Goal: Task Accomplishment & Management: Manage account settings

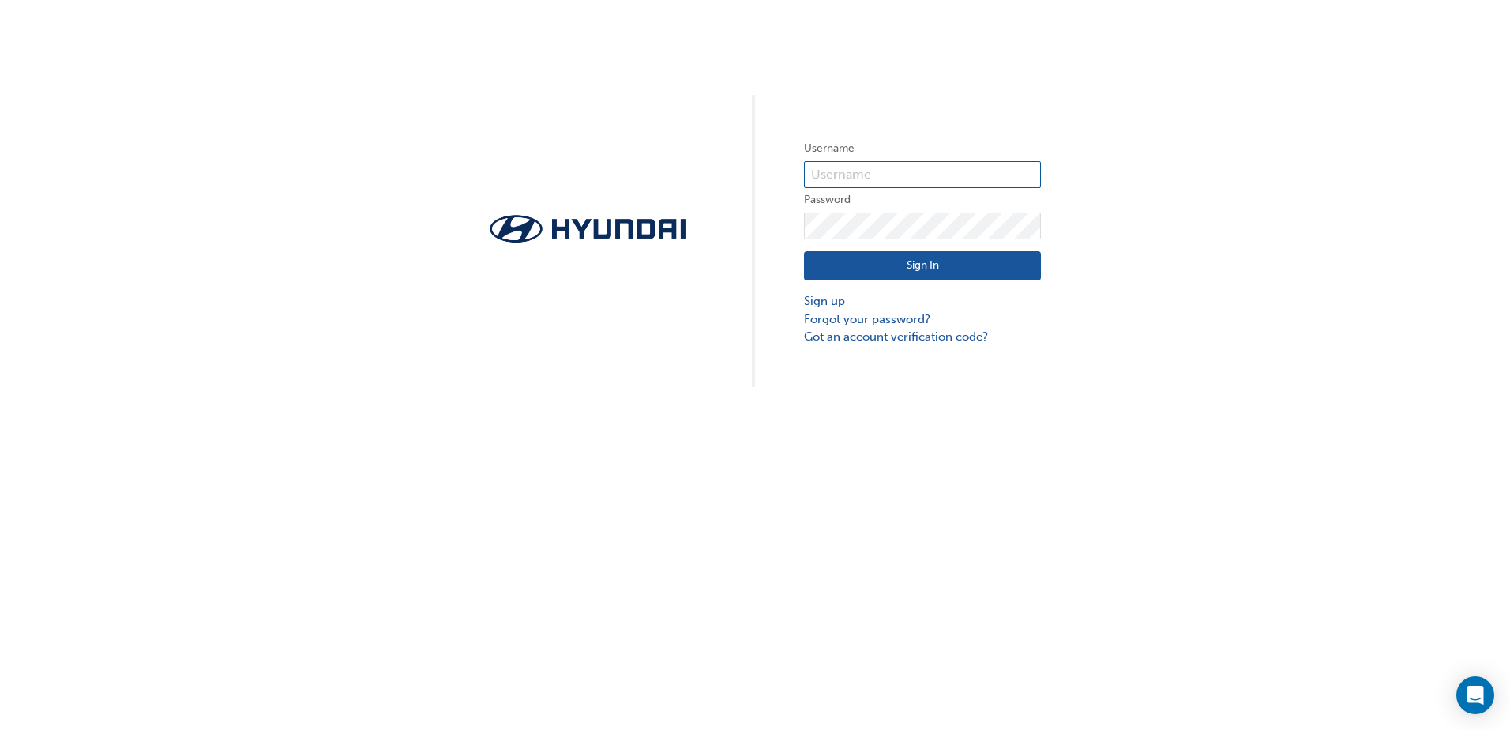
type input "32196"
click at [858, 258] on button "Sign In" at bounding box center [922, 266] width 237 height 30
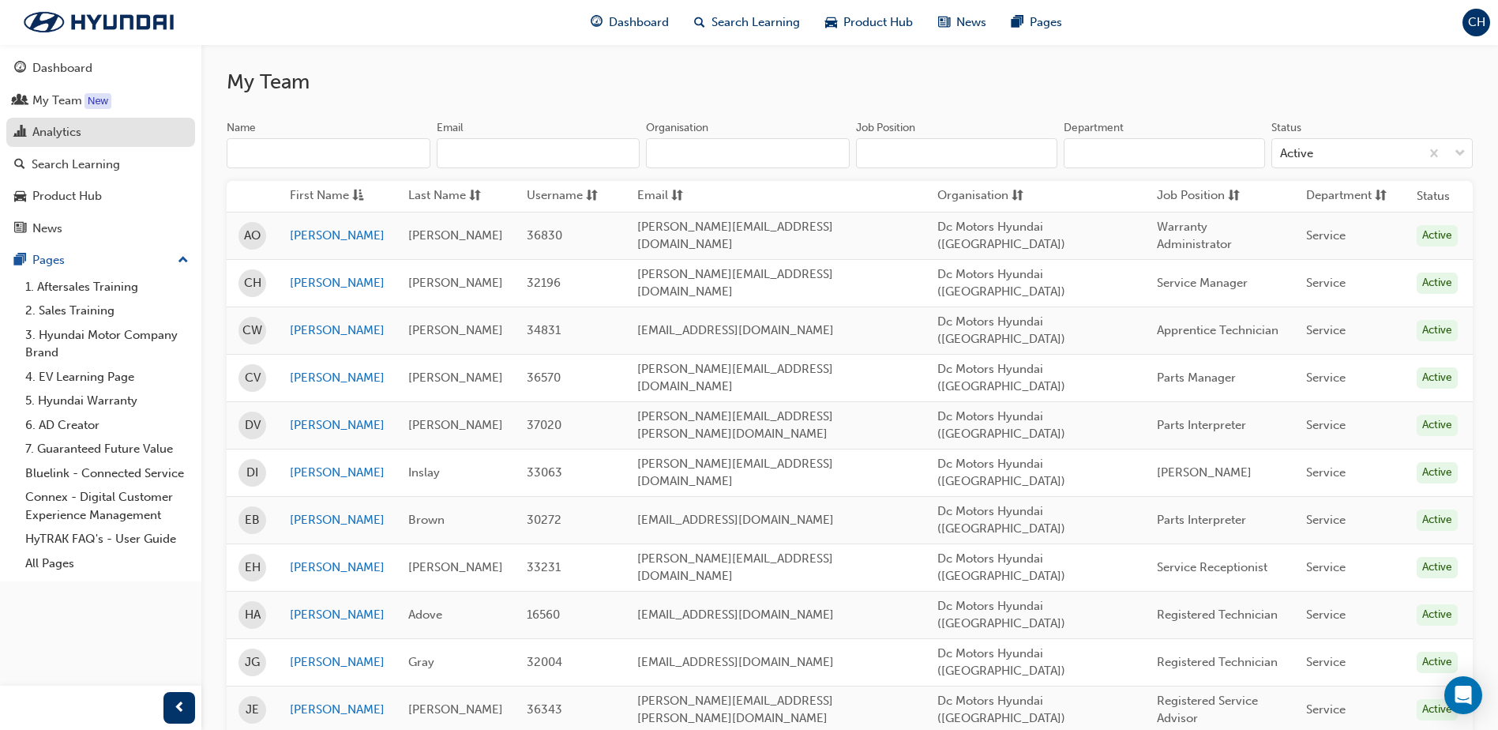
click at [75, 133] on div "Analytics" at bounding box center [56, 132] width 49 height 18
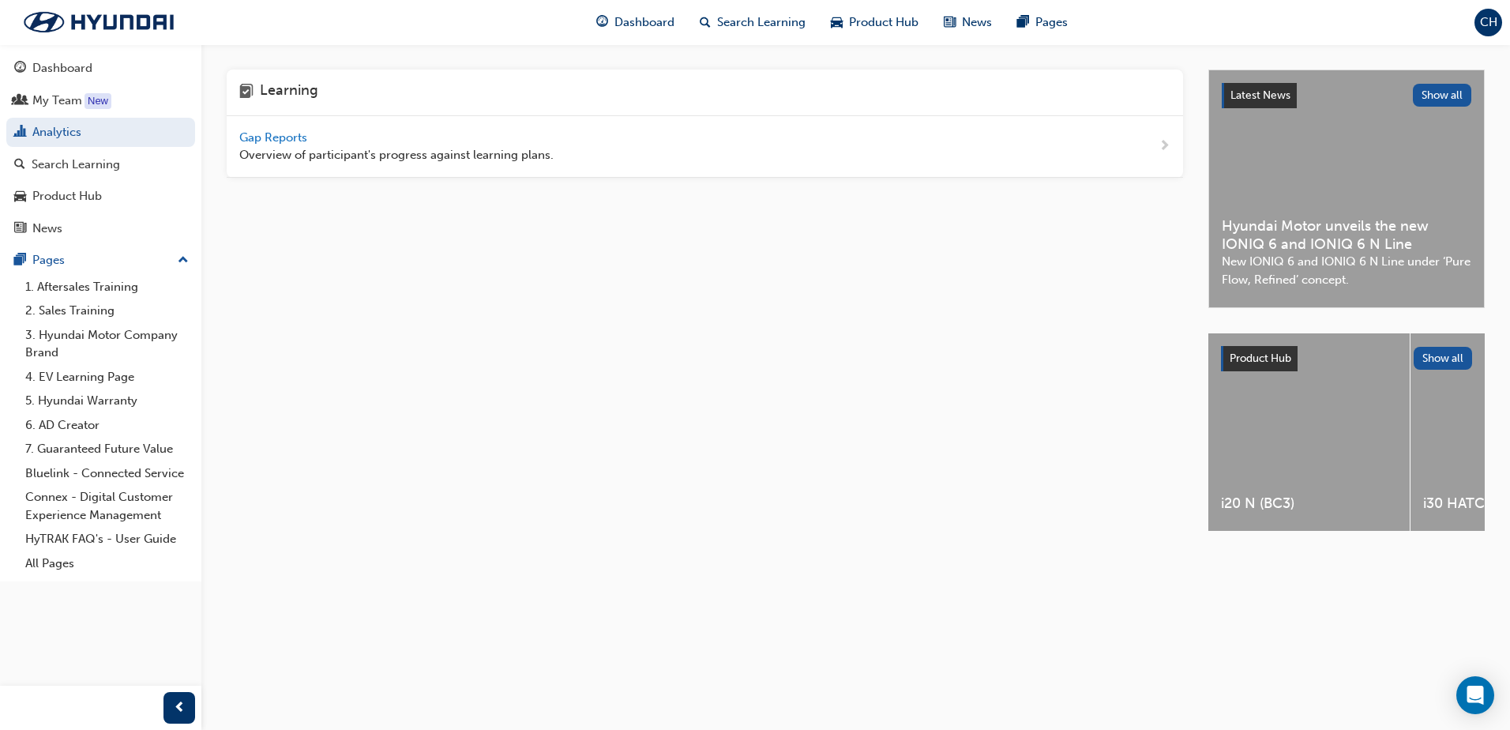
click at [258, 142] on span "Gap Reports" at bounding box center [274, 137] width 71 height 14
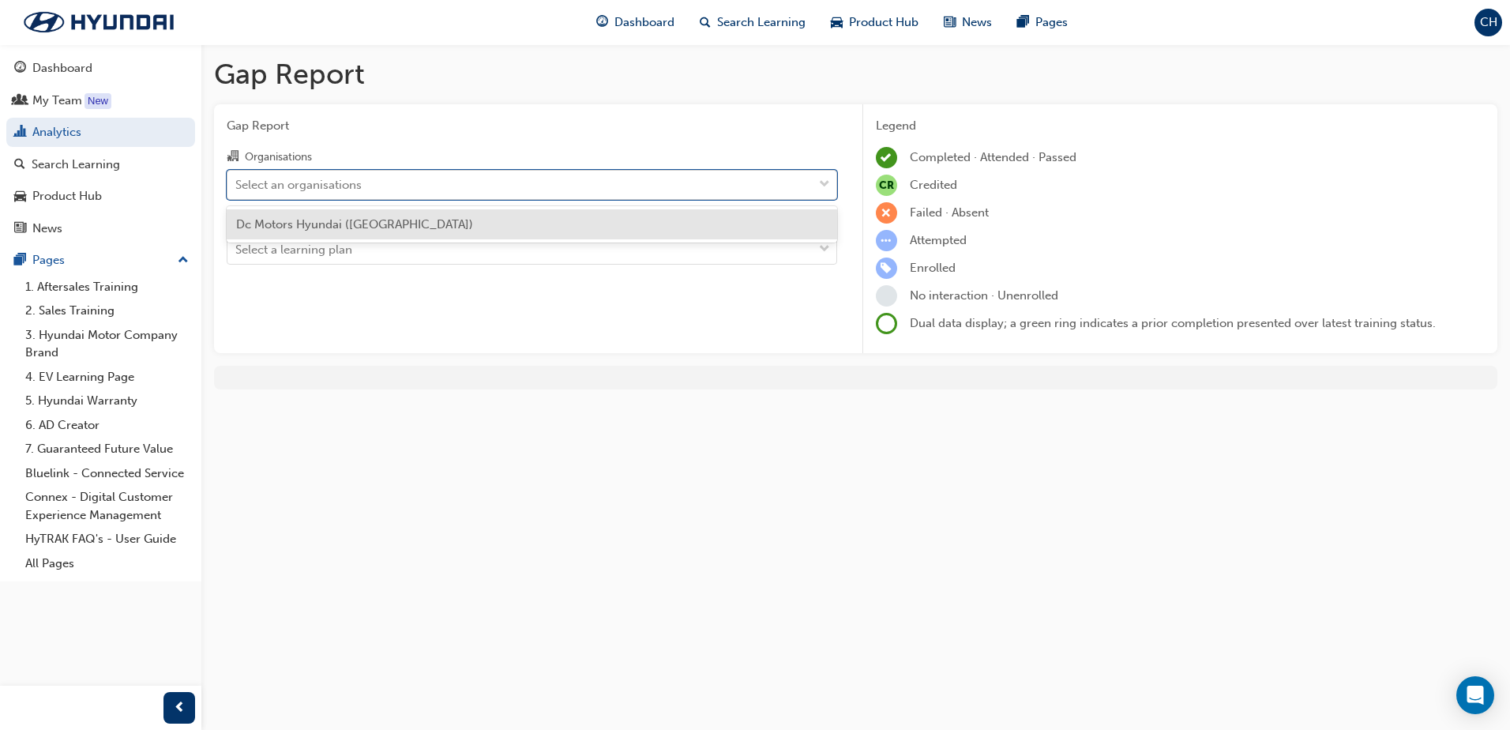
click at [281, 179] on div "Select an organisations" at bounding box center [298, 184] width 126 height 18
click at [237, 179] on input "Organisations option Dc Motors Hyundai ([GEOGRAPHIC_DATA]) focused, 1 of 1. 1 r…" at bounding box center [236, 183] width 2 height 13
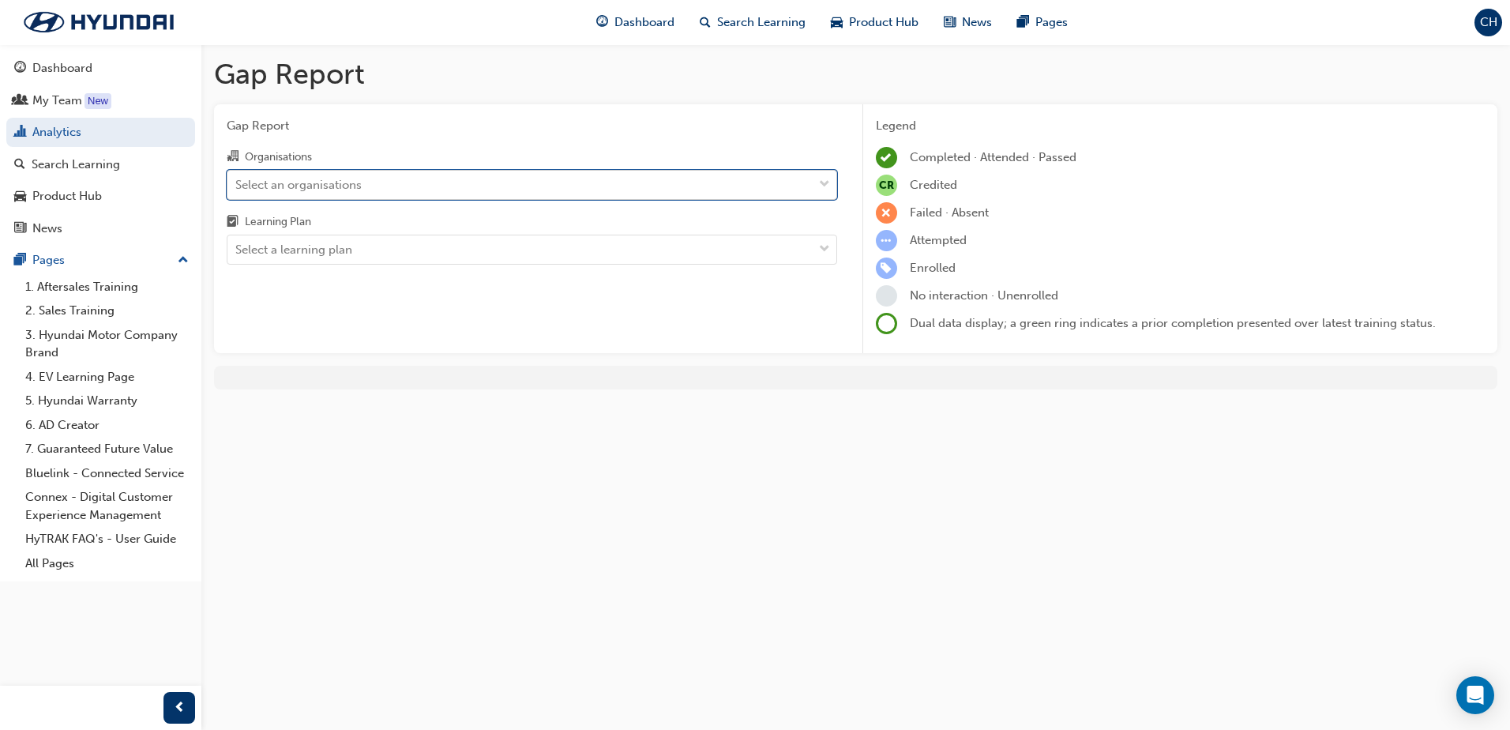
click at [281, 179] on div "Select an organisations" at bounding box center [298, 184] width 126 height 18
click at [237, 179] on input "Organisations 0 results available. Select is focused ,type to refine list, pres…" at bounding box center [236, 183] width 2 height 13
type input "tech"
drag, startPoint x: 260, startPoint y: 175, endPoint x: 244, endPoint y: 172, distance: 16.0
click at [244, 172] on div "Select an organisations" at bounding box center [519, 185] width 585 height 28
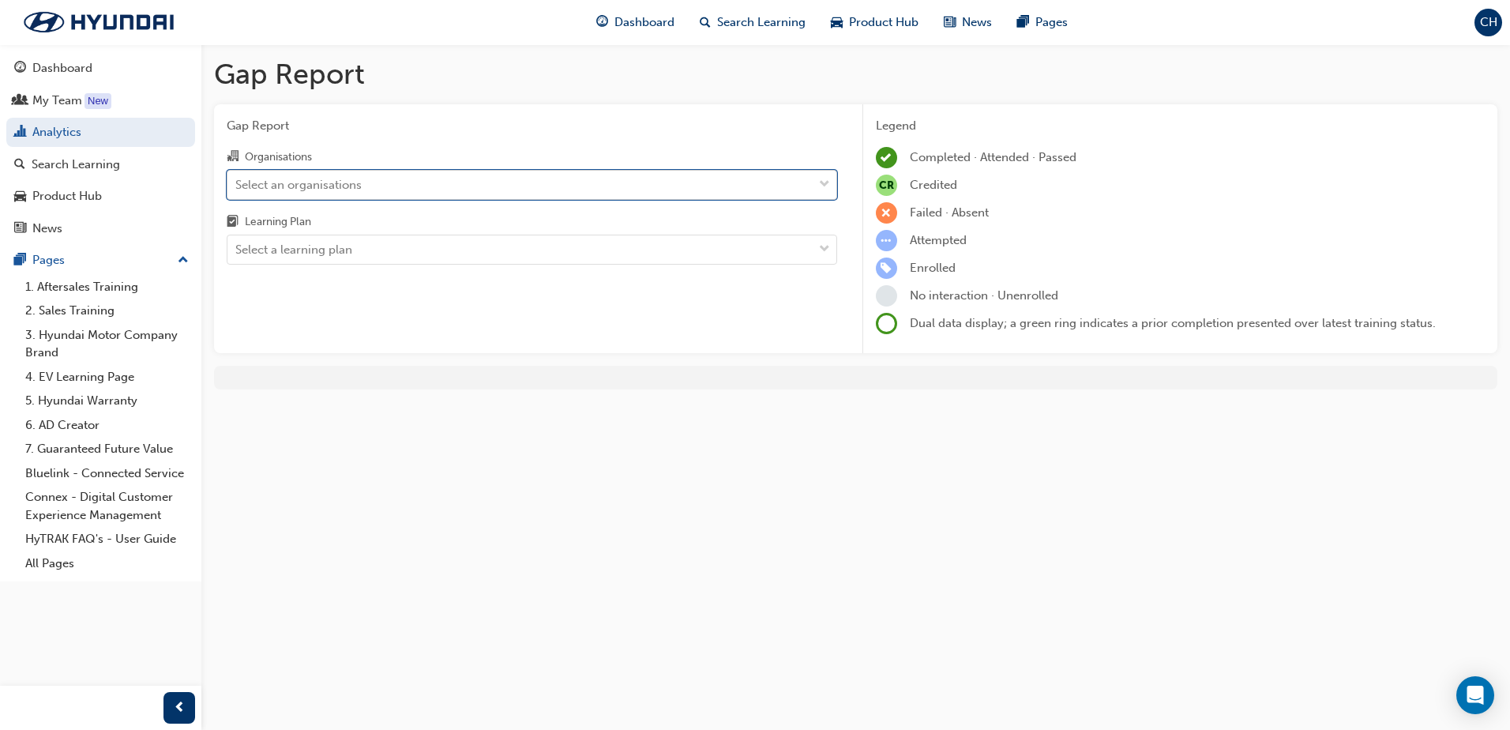
click at [237, 177] on input "Organisations 0 results available. Select is focused ,type to refine list, pres…" at bounding box center [236, 183] width 2 height 13
click at [267, 193] on div "Select an organisations" at bounding box center [298, 184] width 126 height 18
click at [237, 190] on input "Organisations 0 results available. Select is focused ,type to refine list, pres…" at bounding box center [236, 183] width 2 height 13
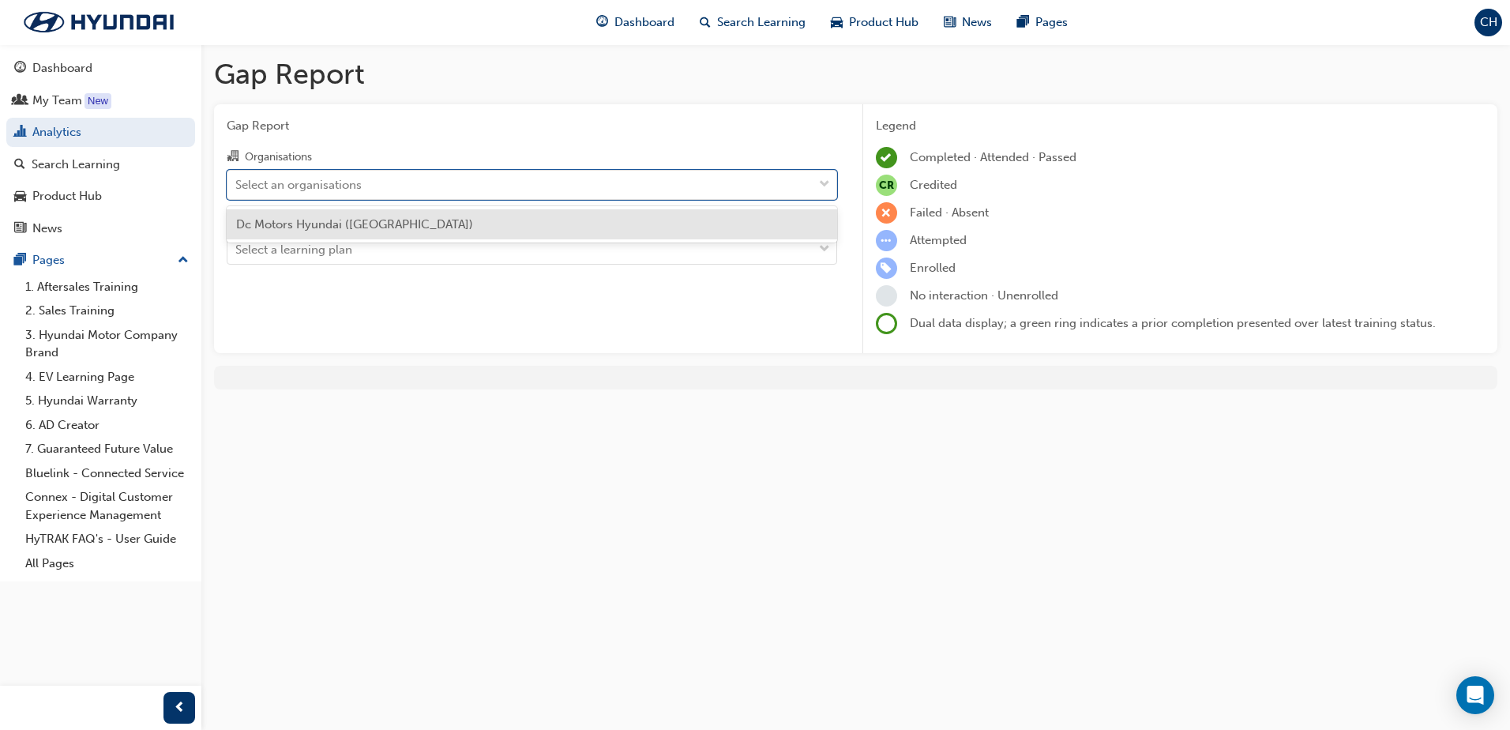
click at [277, 221] on span "Dc Motors Hyundai ([GEOGRAPHIC_DATA])" at bounding box center [354, 224] width 237 height 14
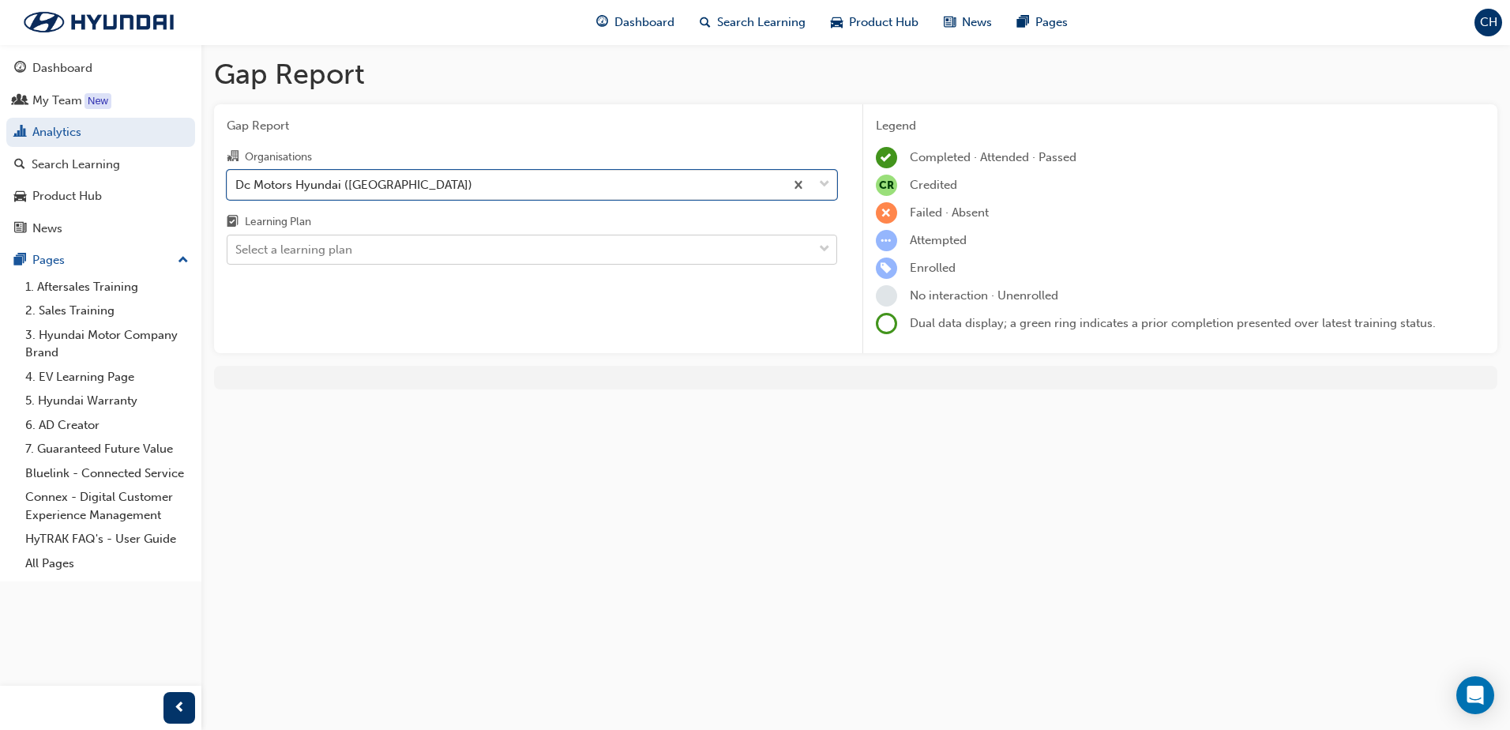
click at [272, 254] on div "Select a learning plan" at bounding box center [293, 250] width 117 height 18
click at [237, 254] on input "Learning Plan Select a learning plan" at bounding box center [236, 248] width 2 height 13
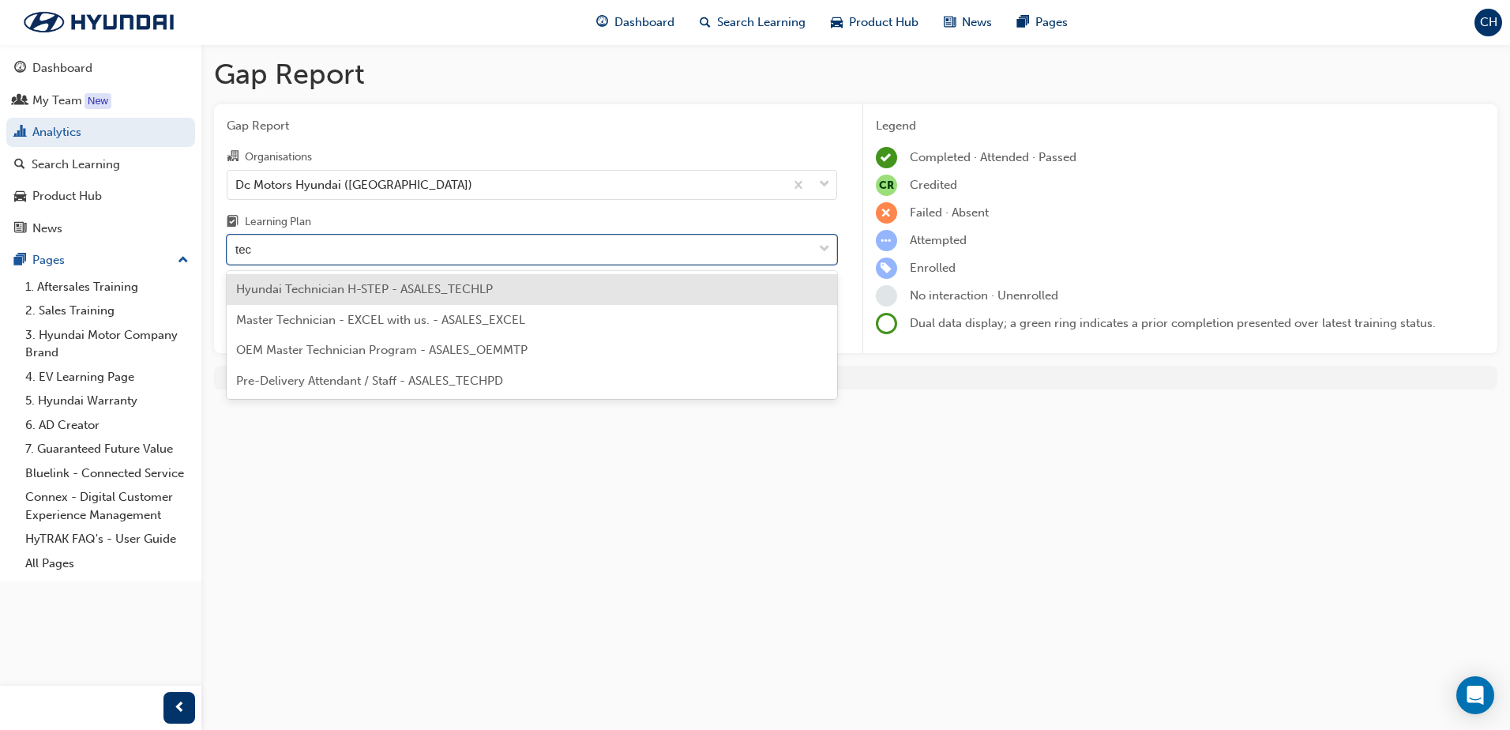
type input "tech"
click at [287, 284] on span "Hyundai Technician H-STEP - ASALES_TECHLP" at bounding box center [364, 289] width 257 height 14
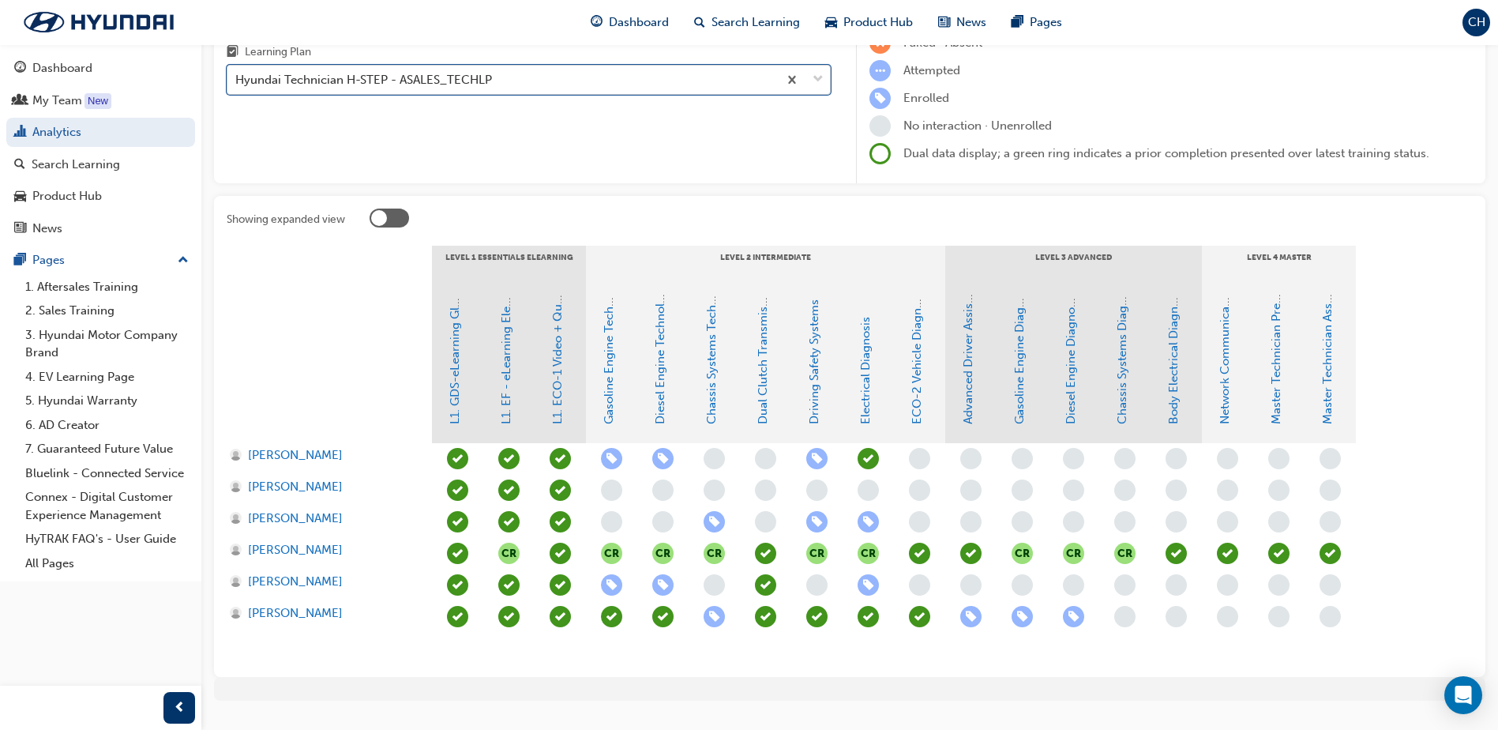
scroll to position [205, 0]
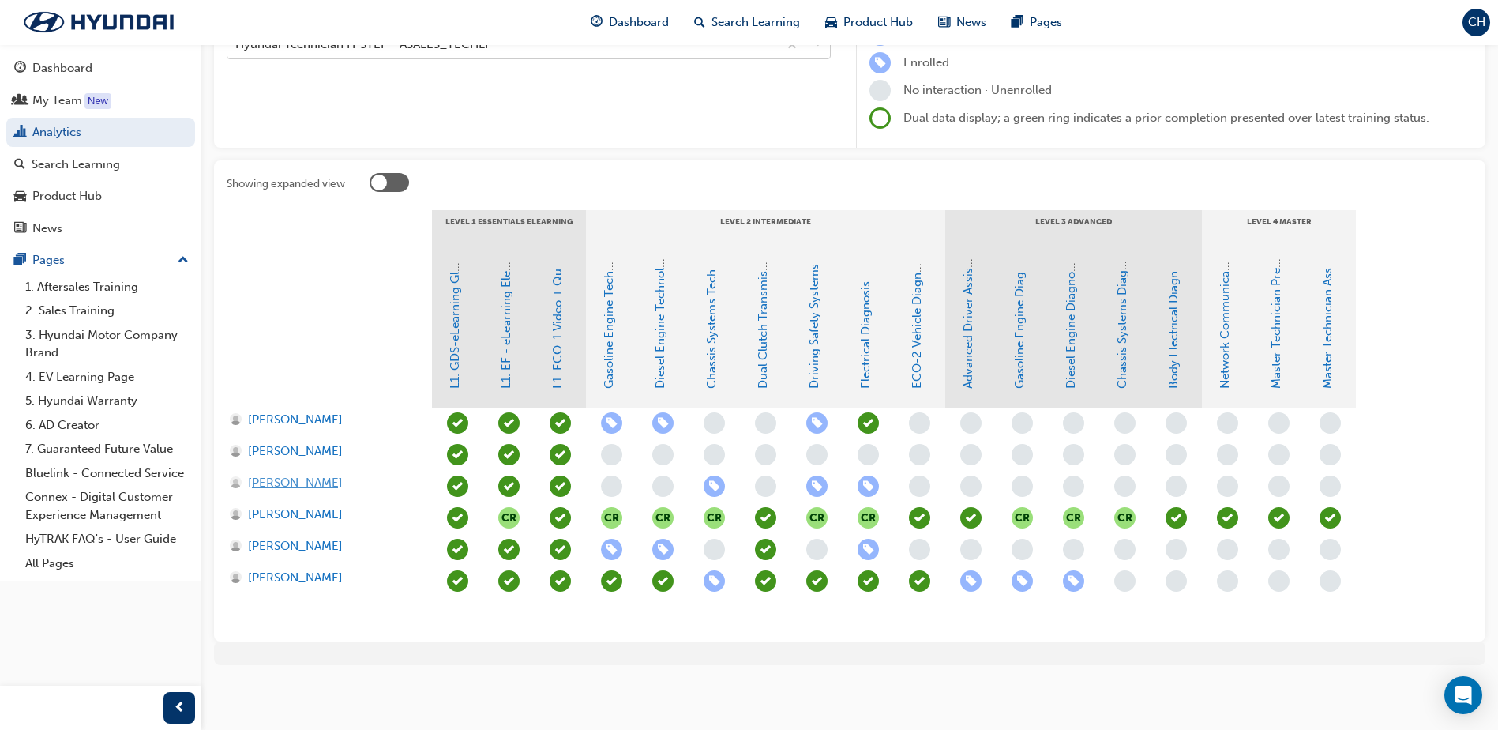
click at [263, 488] on span "[PERSON_NAME]" at bounding box center [295, 483] width 95 height 18
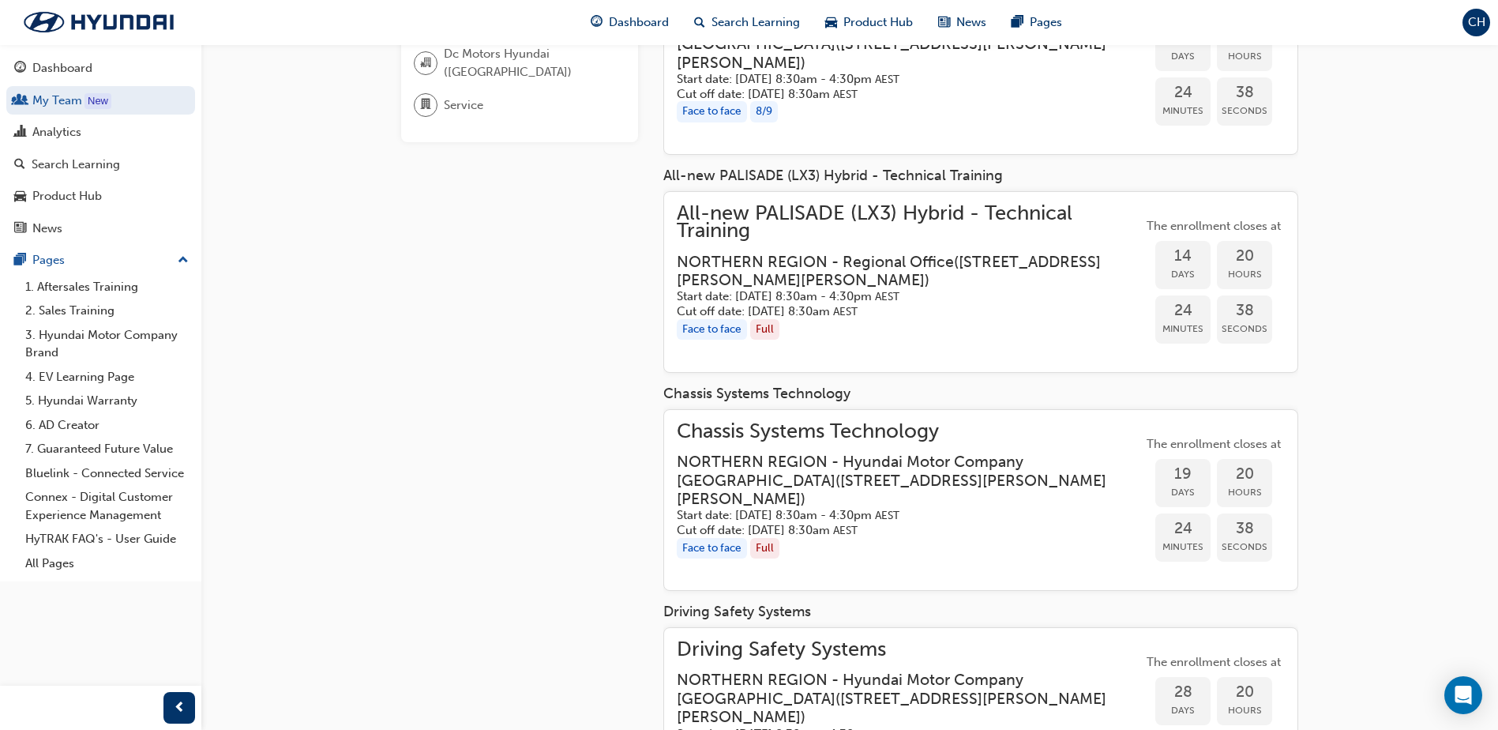
scroll to position [263, 0]
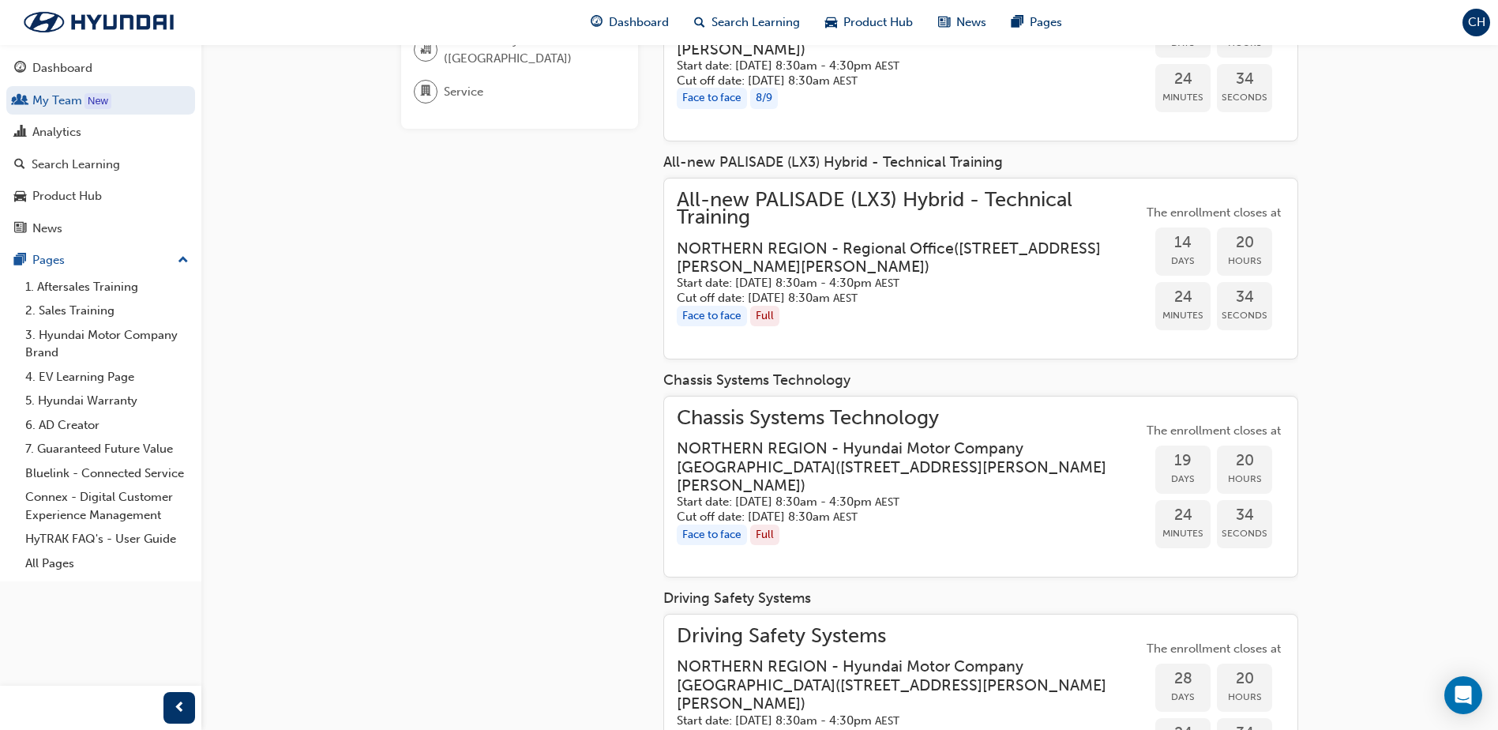
click at [807, 411] on span "Chassis Systems Technology" at bounding box center [910, 418] width 466 height 18
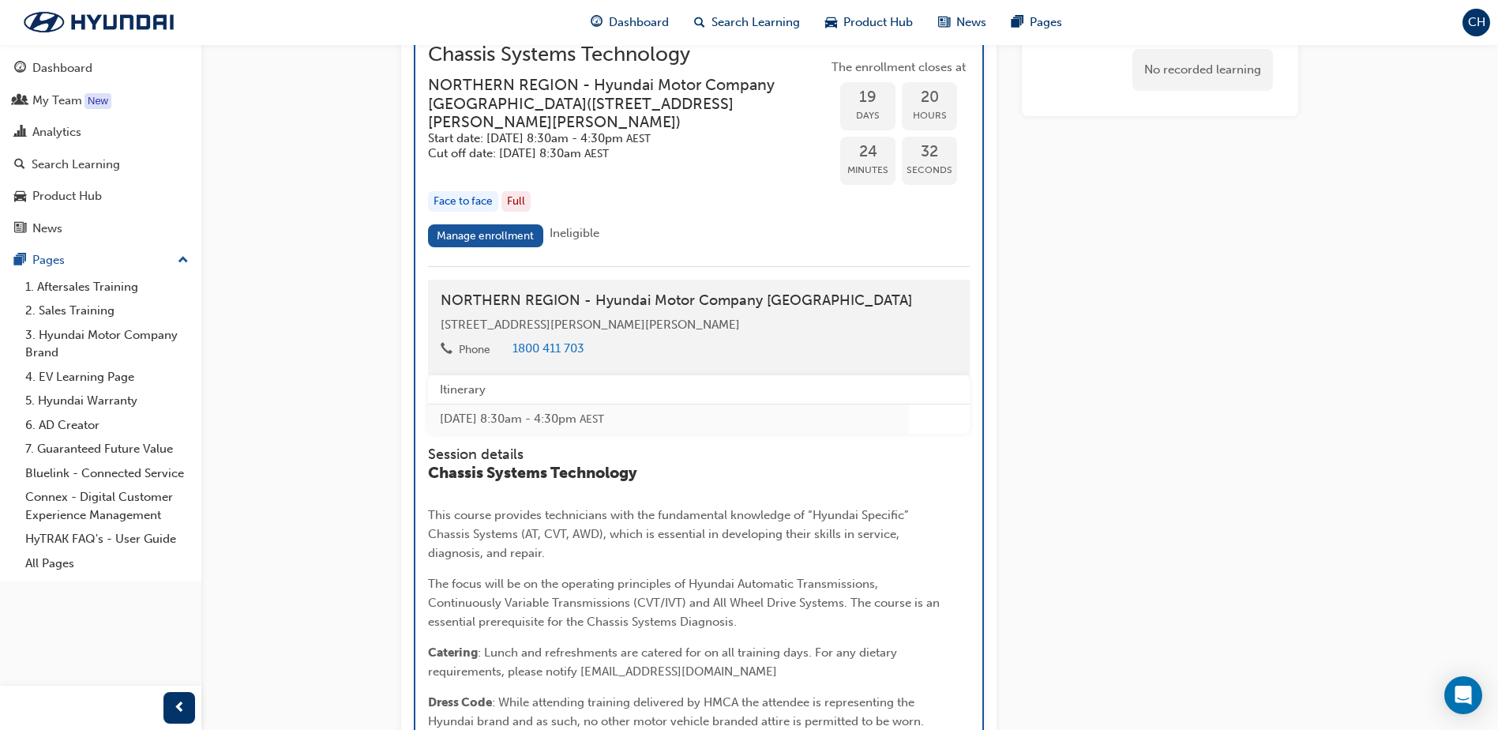
scroll to position [1731, 0]
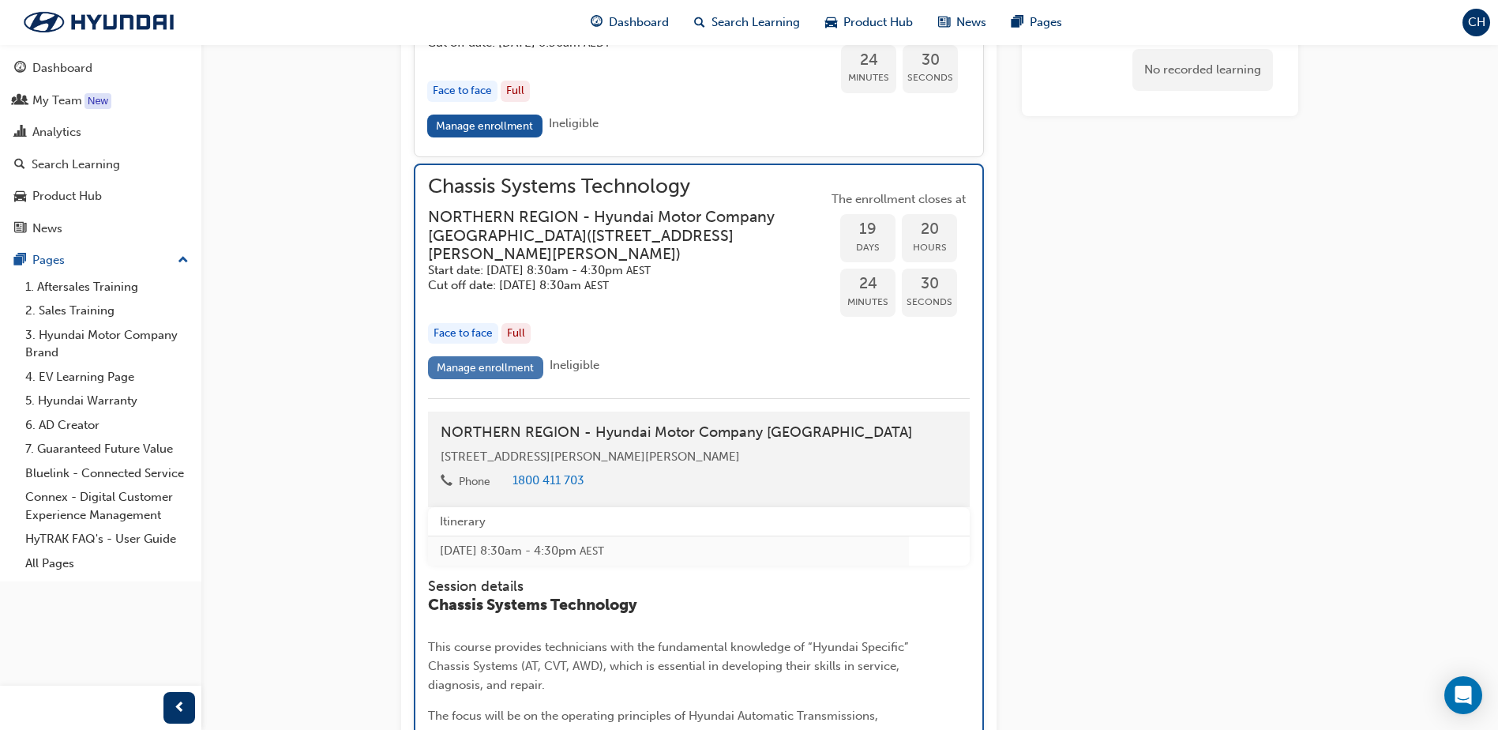
click at [483, 379] on link "Manage enrollment" at bounding box center [485, 367] width 115 height 23
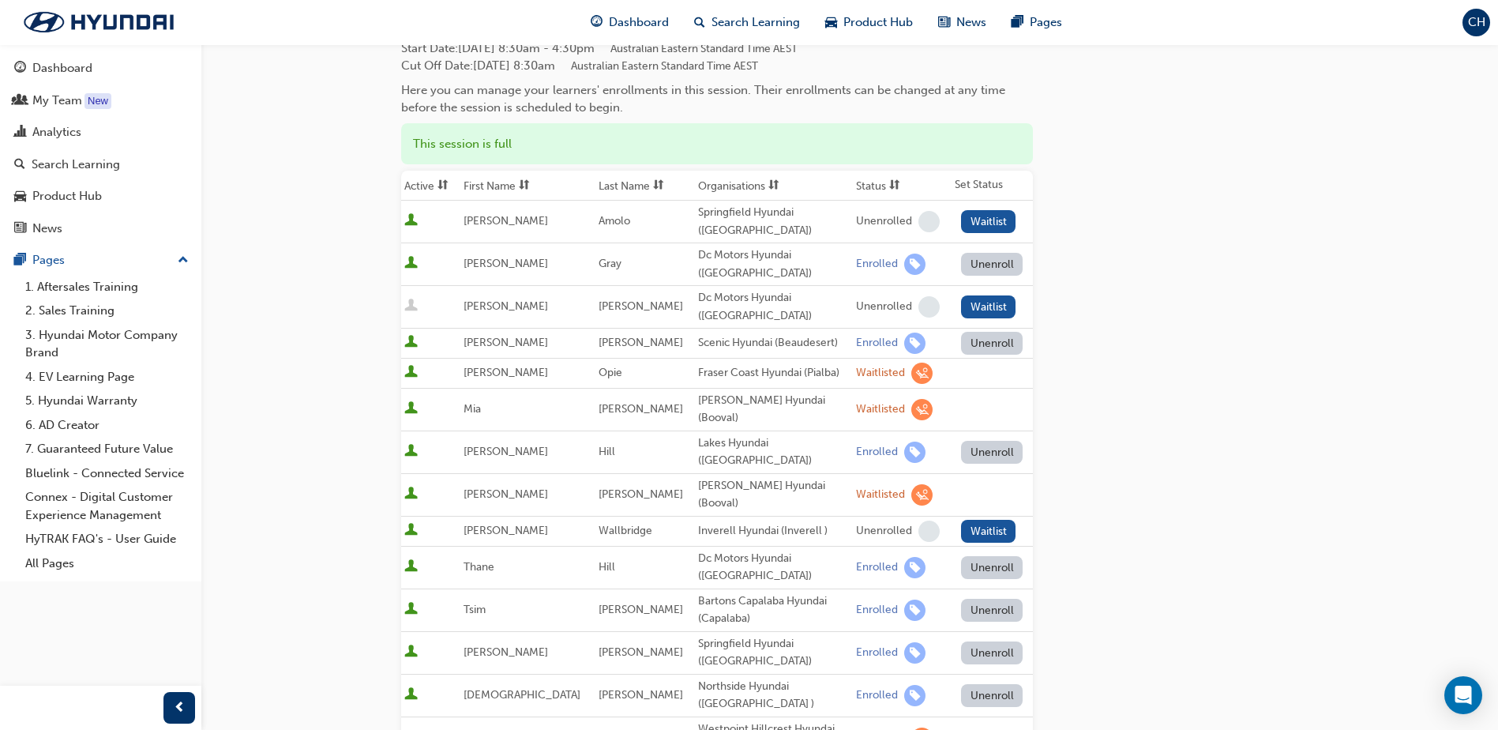
scroll to position [132, 0]
